Goal: Browse casually: Explore the website without a specific task or goal

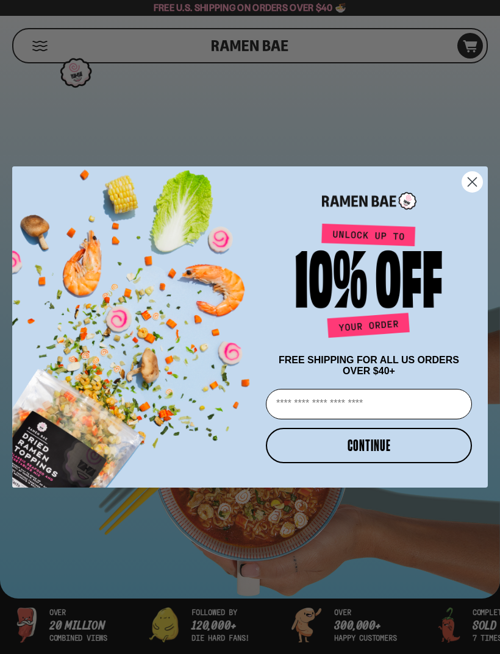
click at [474, 180] on icon "Close dialog" at bounding box center [472, 182] width 9 height 9
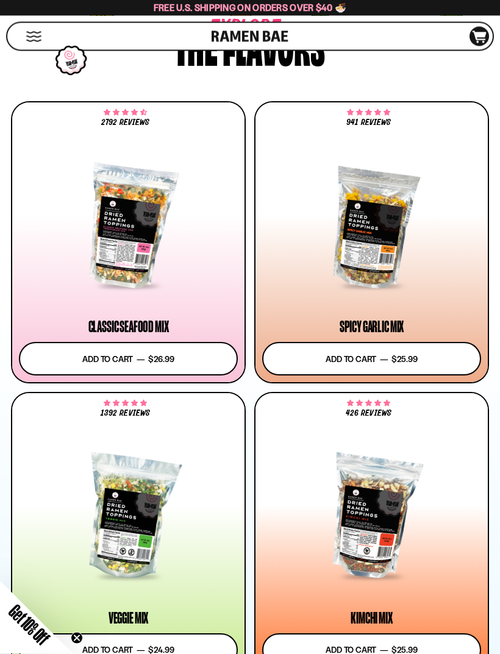
scroll to position [731, 0]
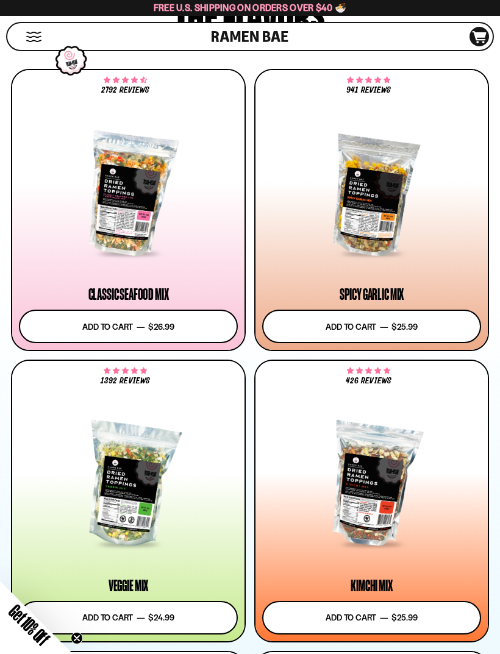
click at [374, 210] on div at bounding box center [371, 194] width 219 height 121
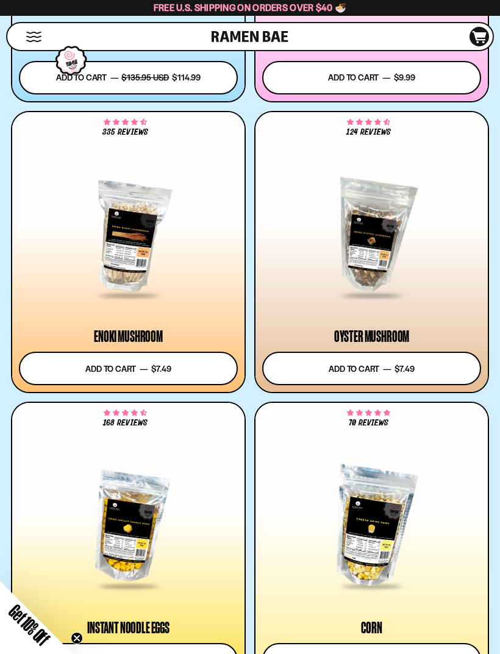
scroll to position [2143, 0]
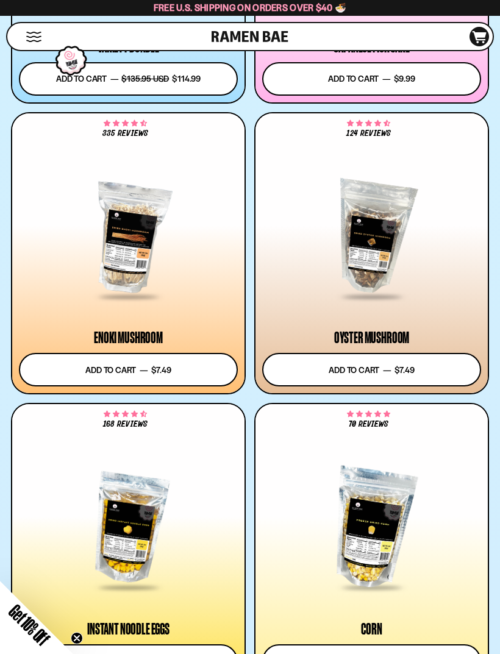
click at [374, 251] on div at bounding box center [371, 237] width 219 height 121
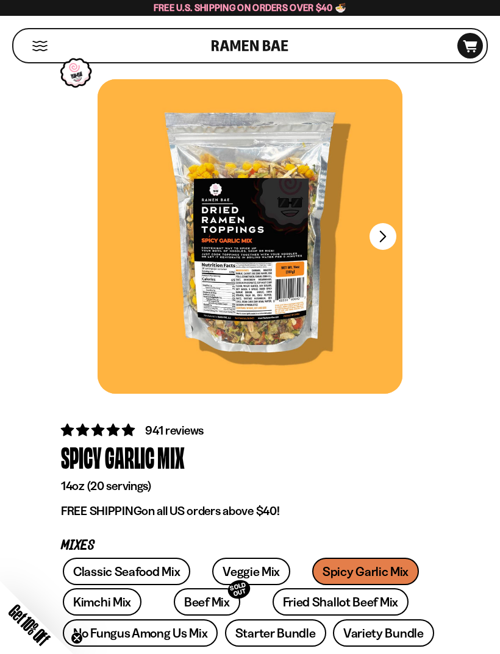
click at [384, 235] on button "FADCB6FD-DFAB-4417-9F21-029242090B77" at bounding box center [383, 236] width 27 height 27
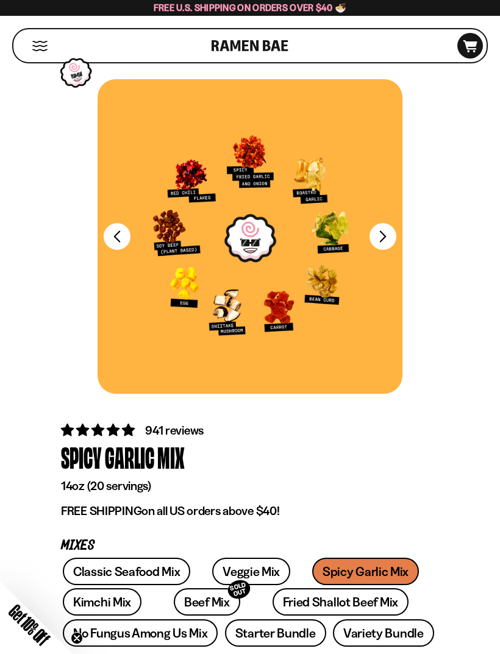
click at [381, 234] on button "FADCB6FD-DFAB-4417-9F21-029242090B77" at bounding box center [383, 236] width 27 height 27
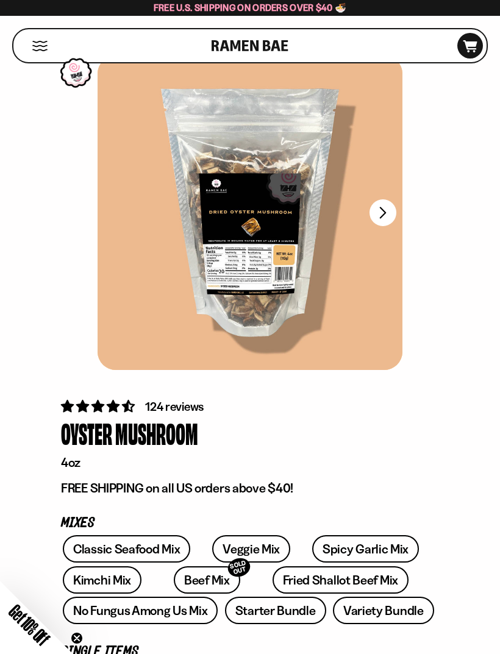
scroll to position [20, 0]
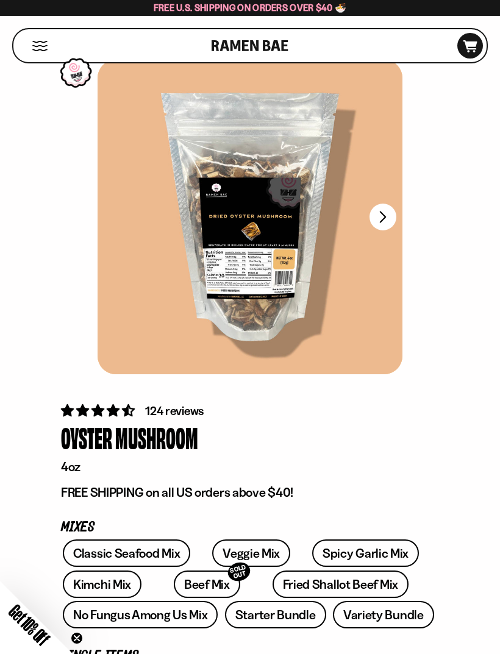
click at [387, 216] on button "FADCB6FD-DFAB-4417-9F21-029242090B77" at bounding box center [383, 217] width 27 height 27
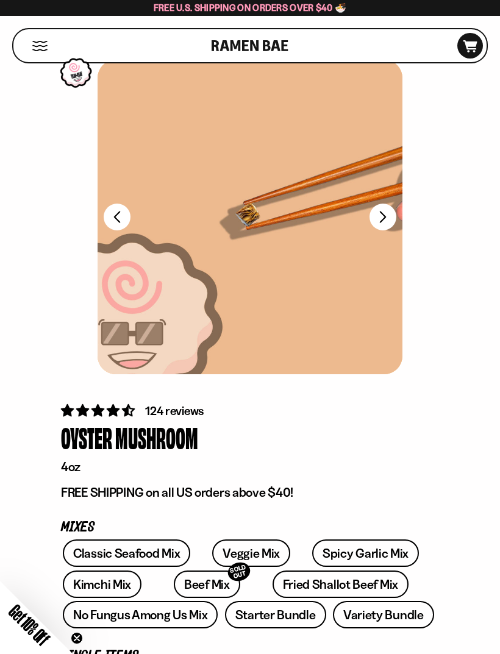
click at [385, 216] on button "FADCB6FD-DFAB-4417-9F21-029242090B77" at bounding box center [383, 217] width 27 height 27
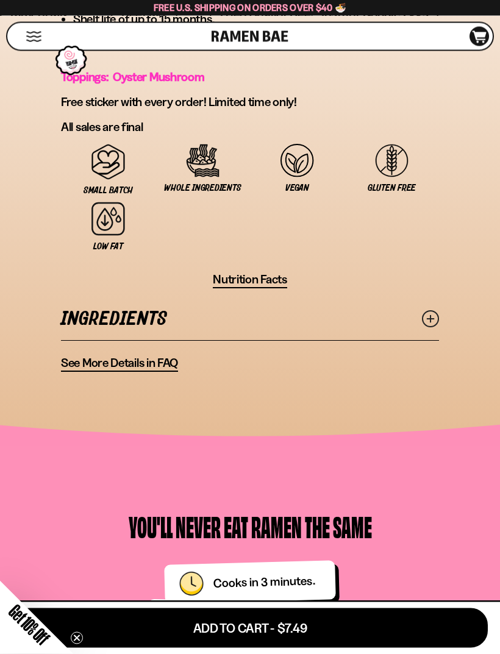
scroll to position [1004, 0]
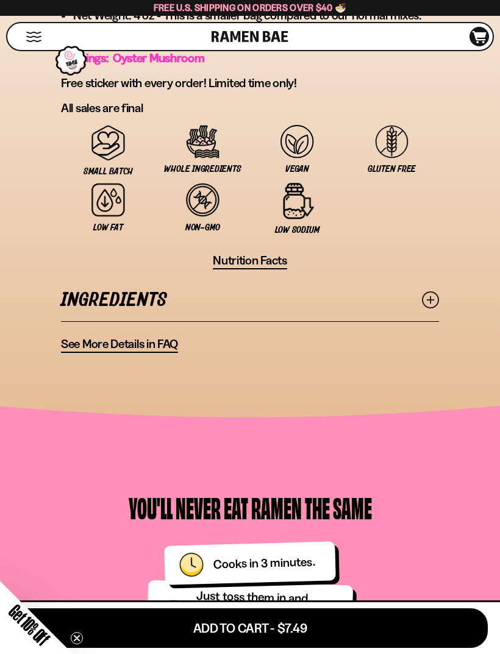
click at [432, 301] on line at bounding box center [430, 300] width 6 height 6
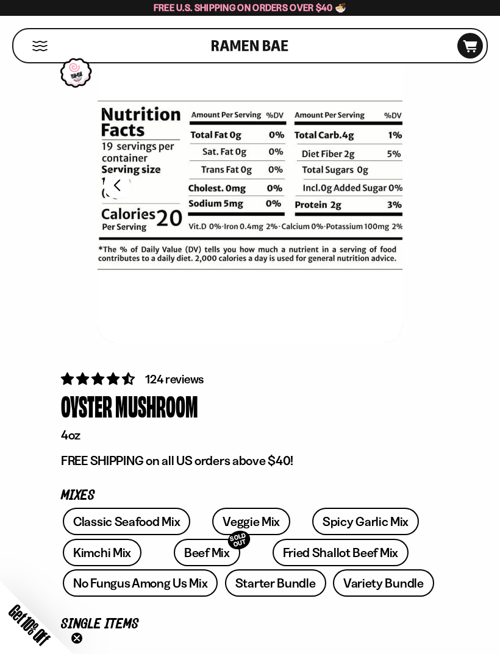
scroll to position [0, 0]
